Goal: Transaction & Acquisition: Purchase product/service

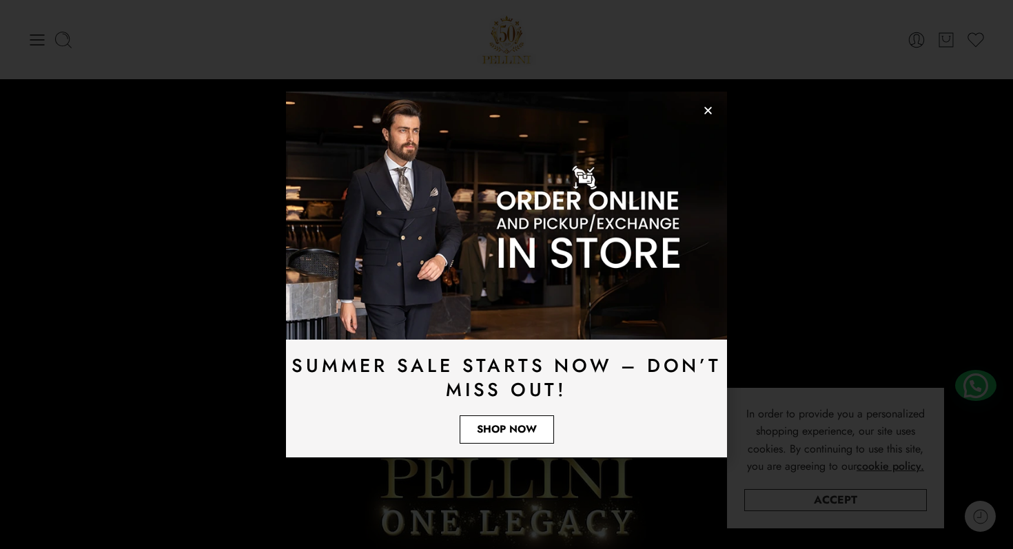
click at [496, 428] on span "Shop Now" at bounding box center [507, 430] width 60 height 10
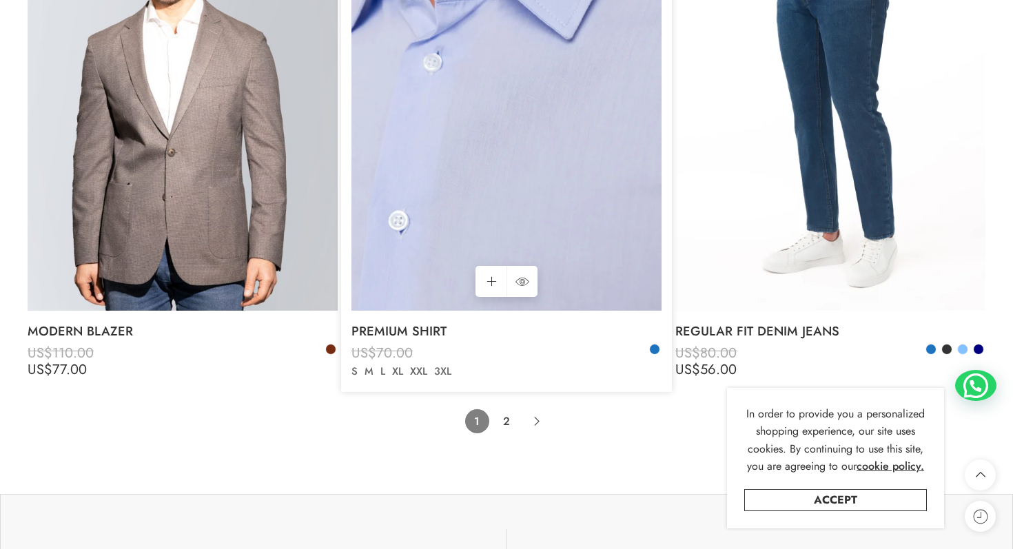
scroll to position [9950, 0]
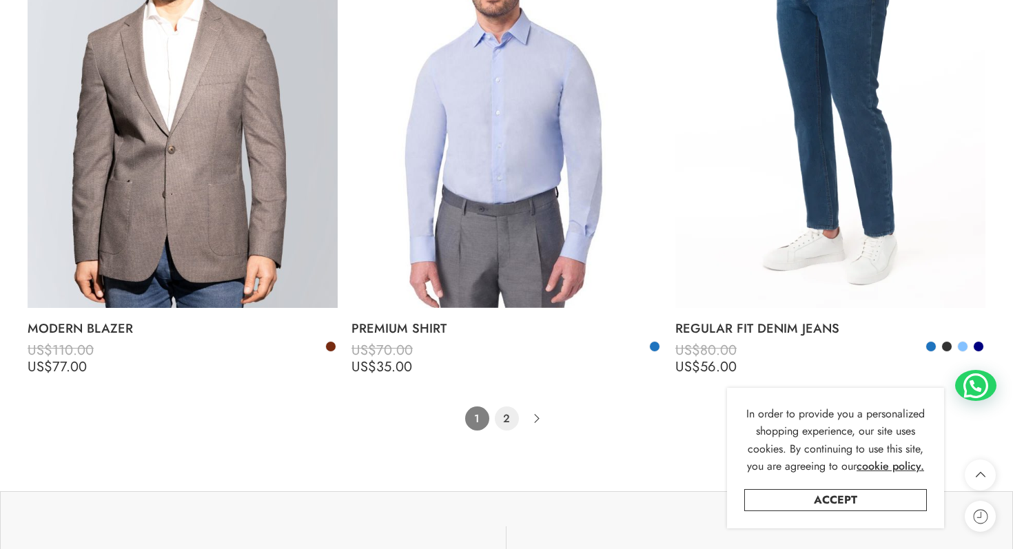
click at [500, 414] on link "2" at bounding box center [507, 419] width 24 height 24
